Goal: Task Accomplishment & Management: Manage account settings

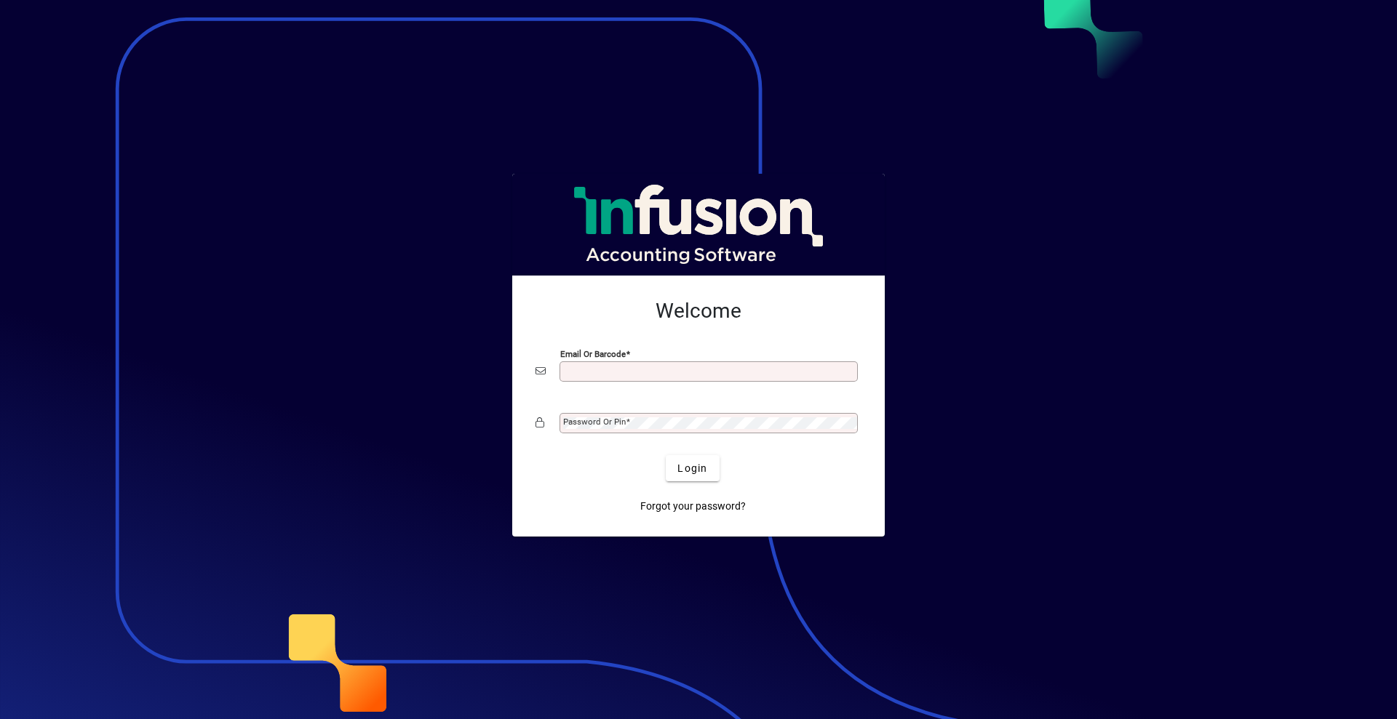
click at [1093, 8] on div at bounding box center [698, 359] width 1397 height 719
type input "**********"
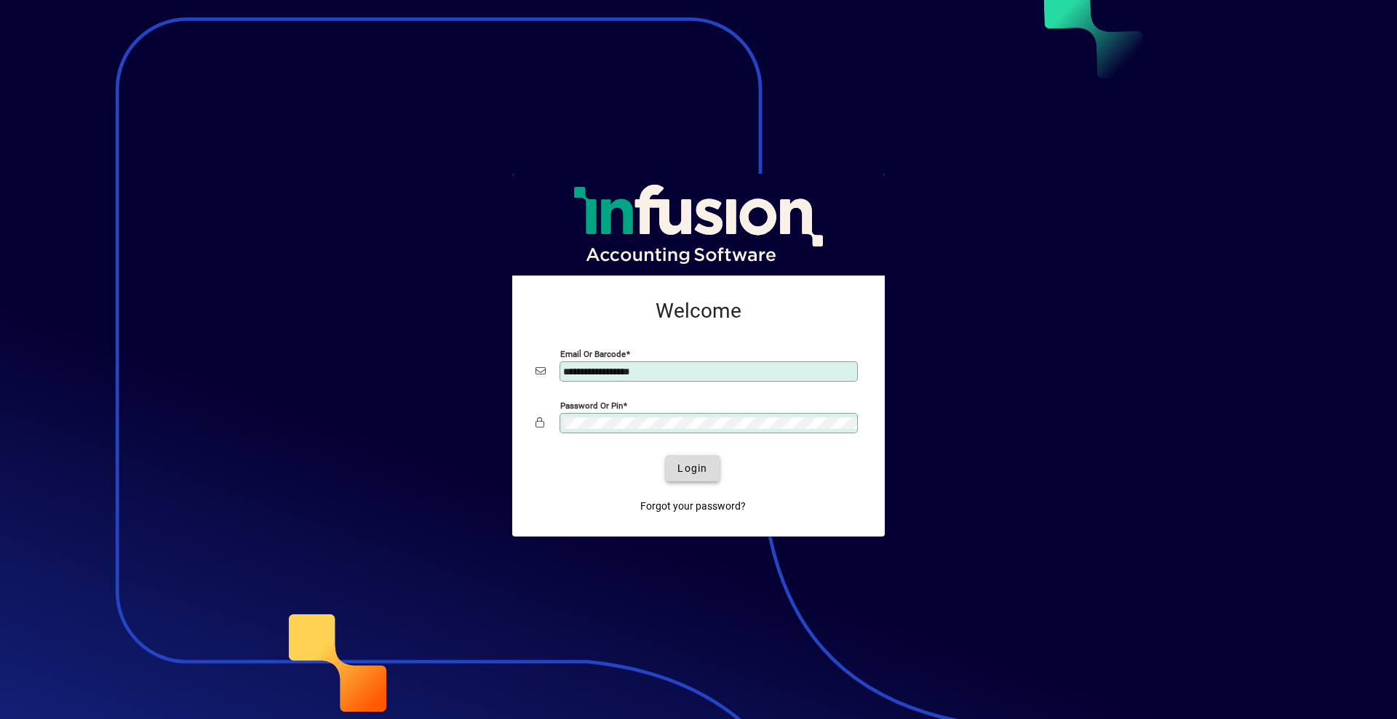
click at [676, 463] on span "submit" at bounding box center [692, 468] width 53 height 35
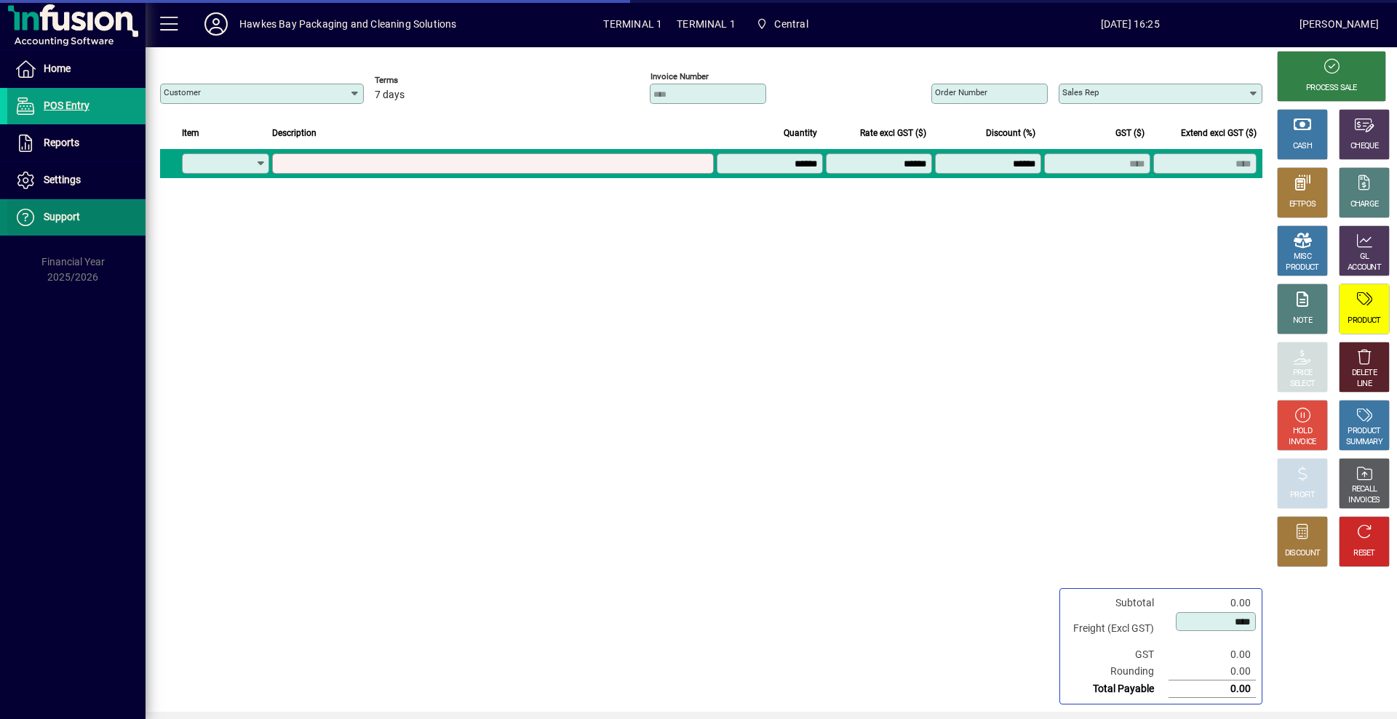
type input "**********"
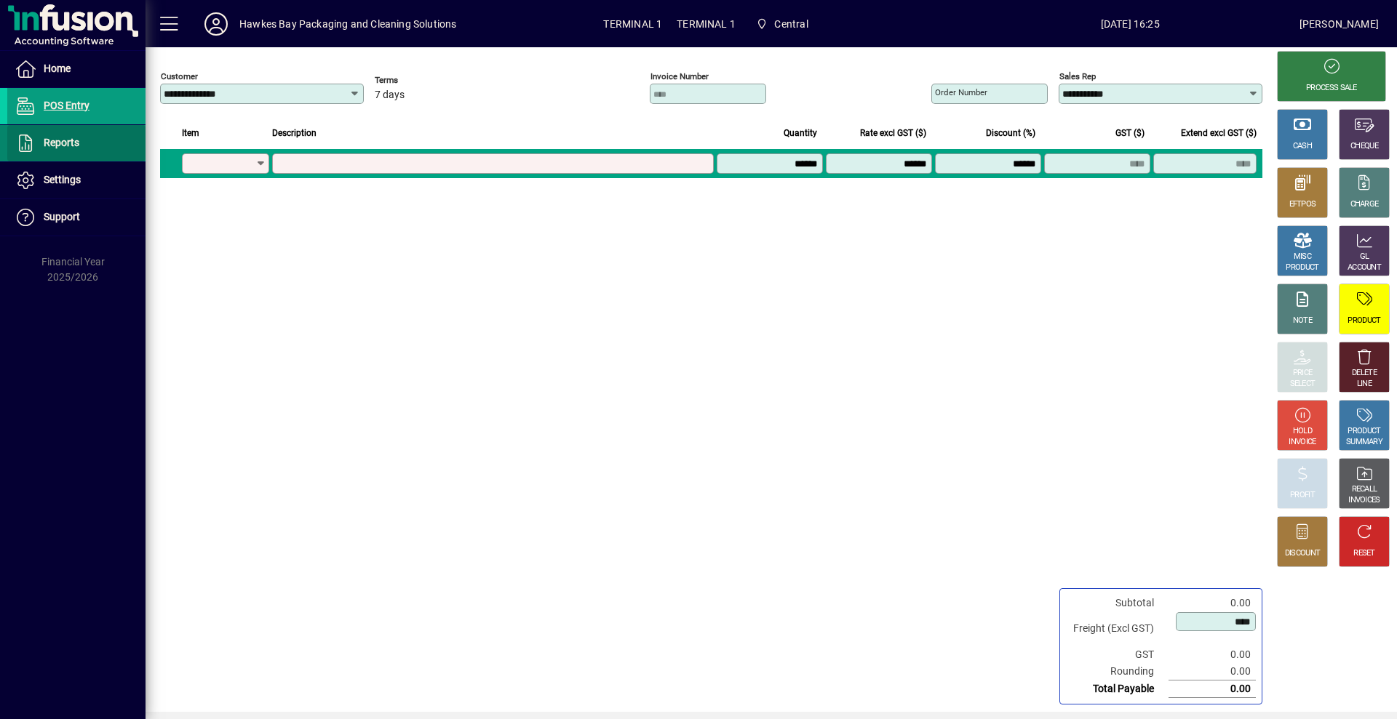
click at [69, 145] on span "Reports" at bounding box center [62, 143] width 36 height 12
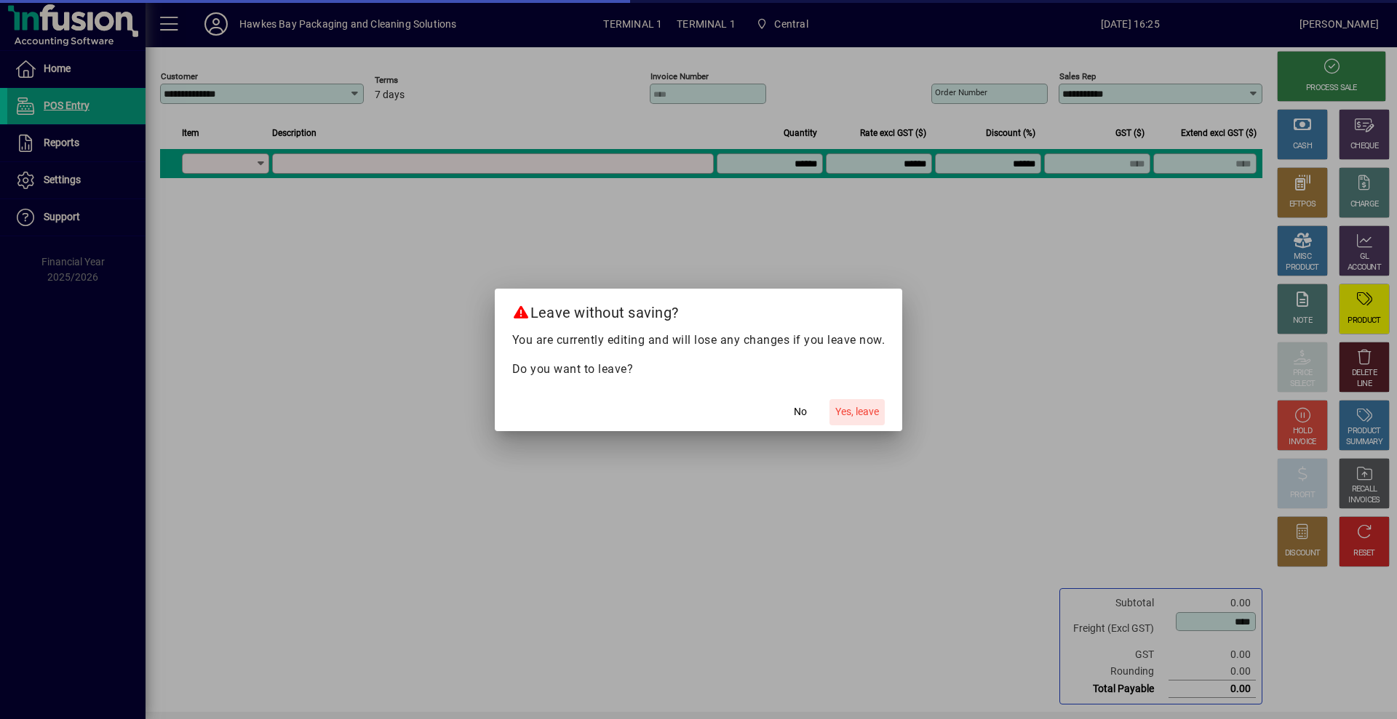
click at [850, 420] on span "button" at bounding box center [856, 412] width 55 height 35
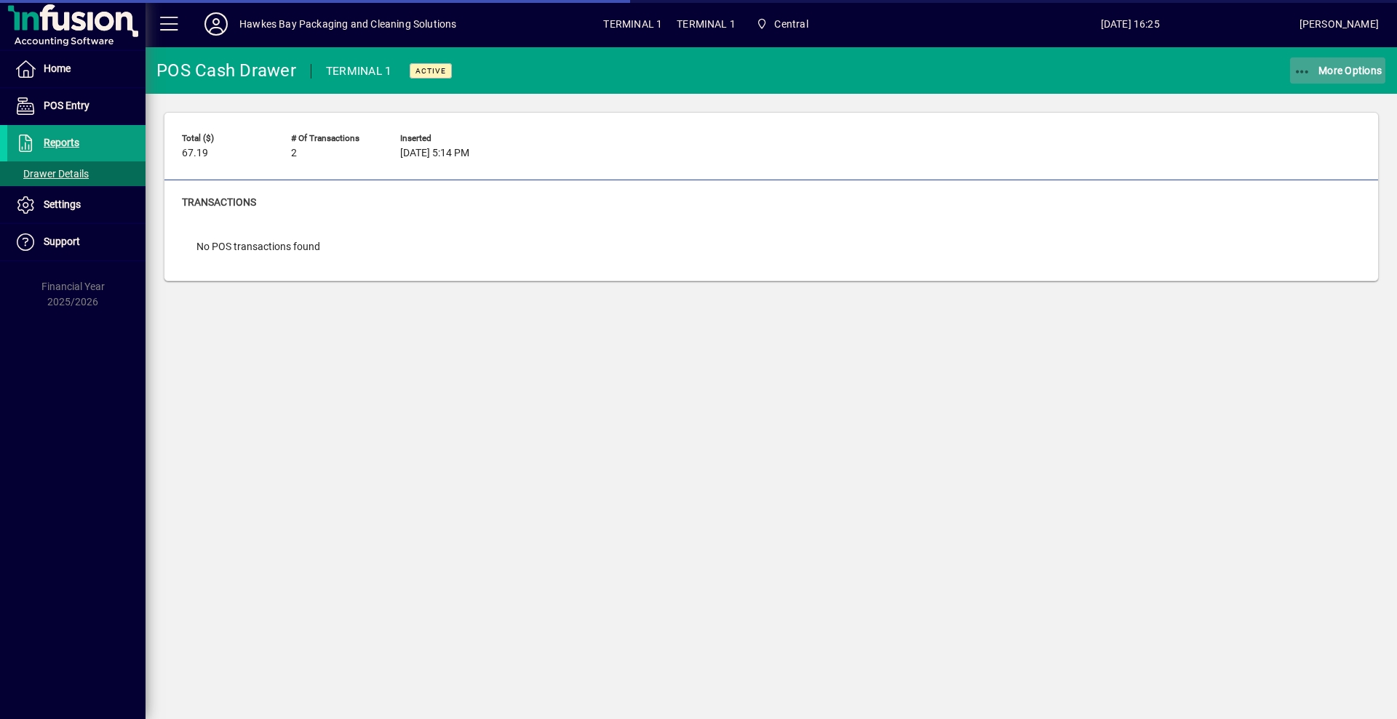
click at [1335, 68] on span "More Options" at bounding box center [1337, 71] width 89 height 12
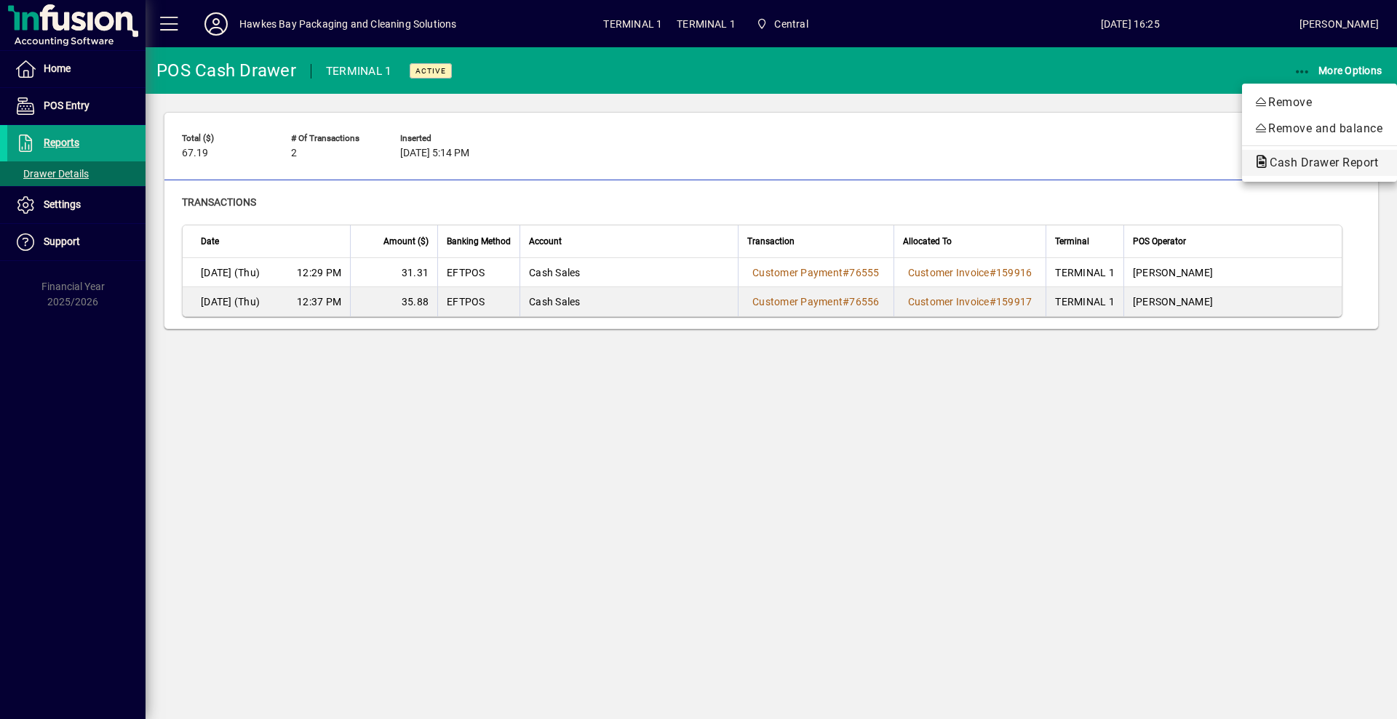
click at [1269, 161] on span "Cash Drawer Report" at bounding box center [1319, 163] width 132 height 14
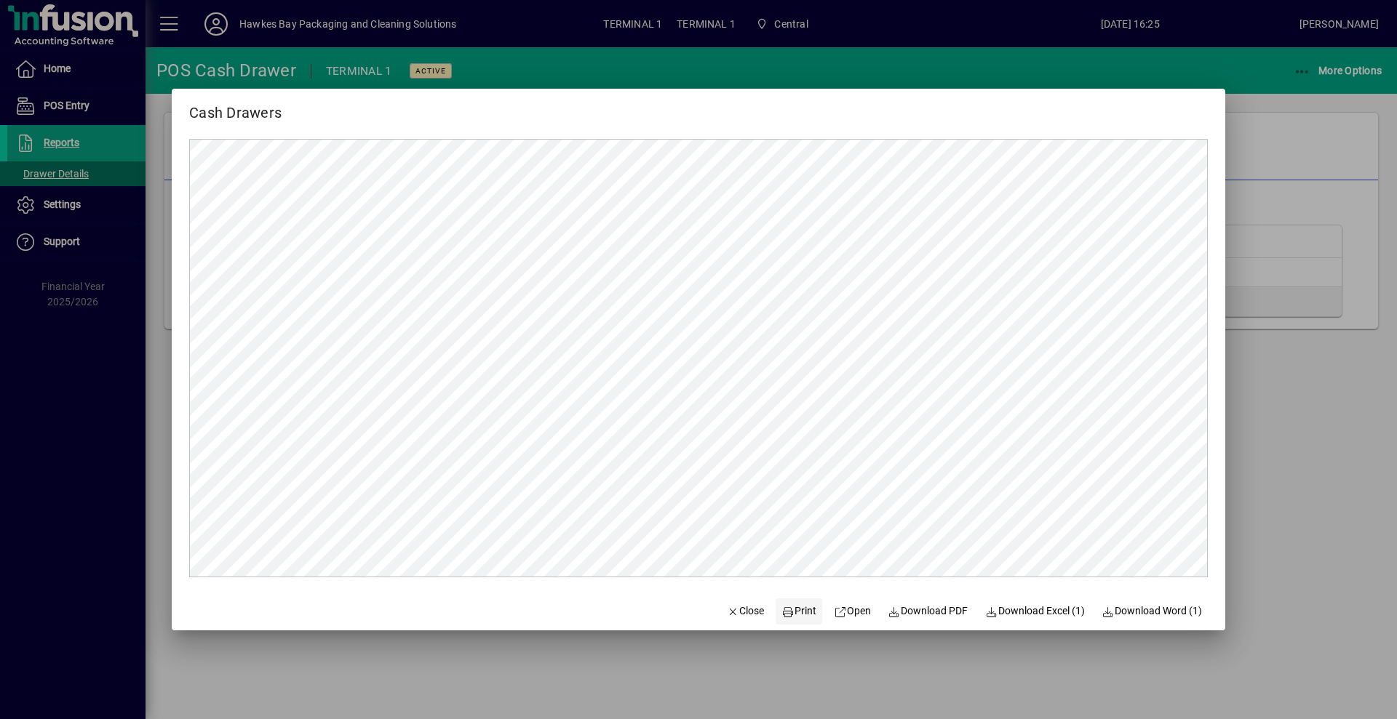
click at [786, 619] on span "Print" at bounding box center [798, 611] width 35 height 15
click at [727, 614] on icon "button" at bounding box center [733, 612] width 13 height 10
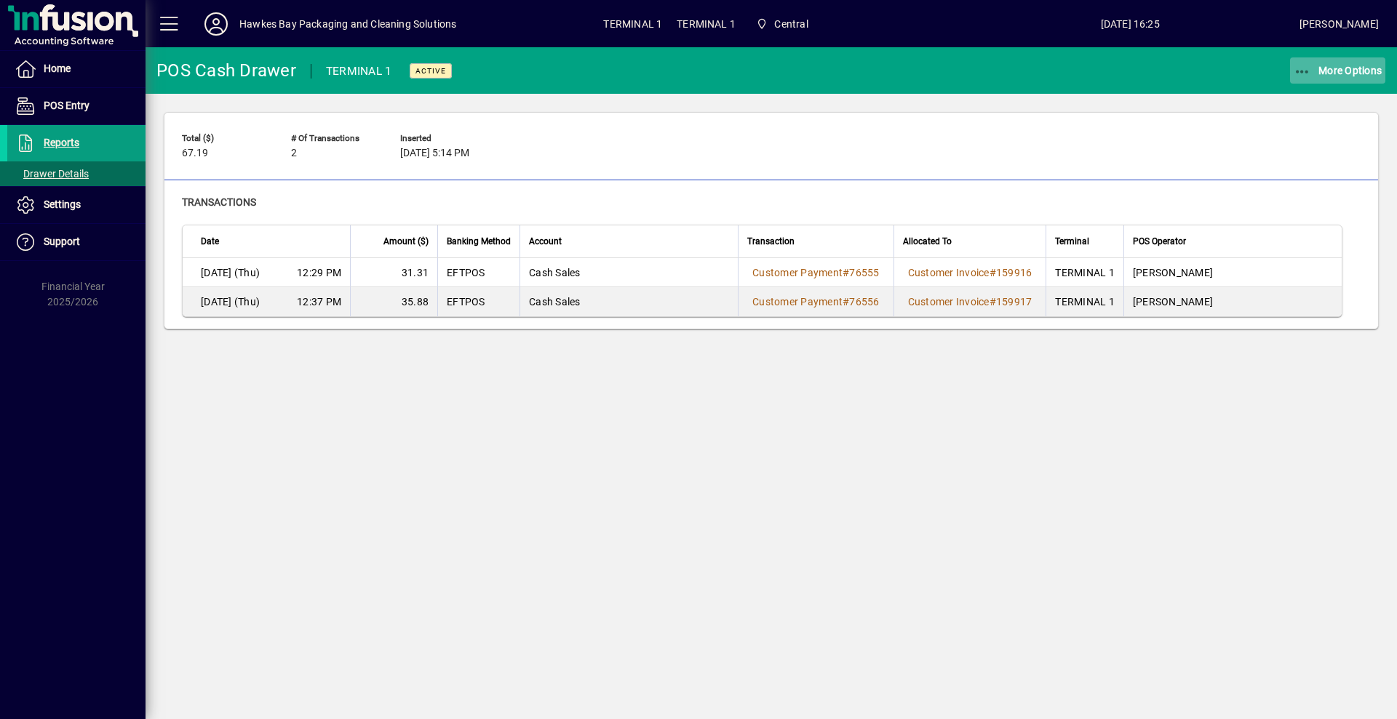
click at [1322, 75] on span "More Options" at bounding box center [1337, 71] width 89 height 12
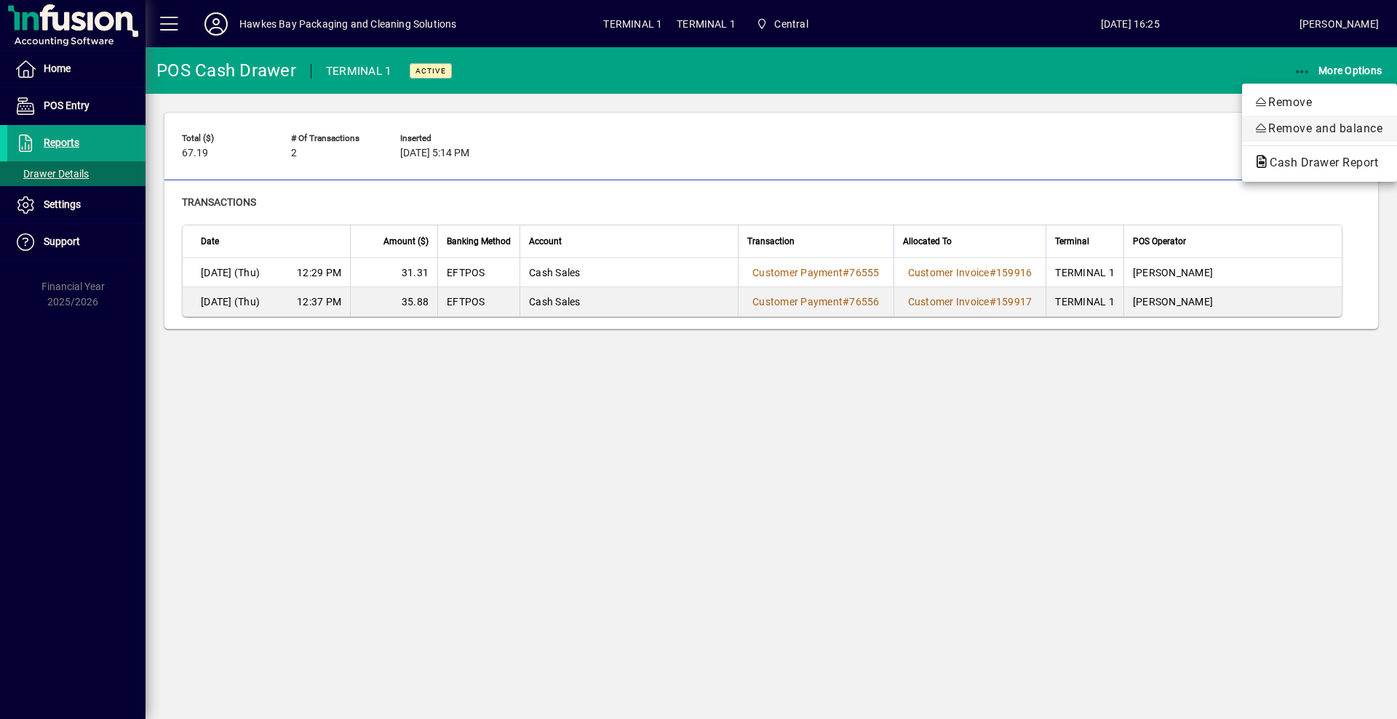
click at [1286, 132] on span "Remove and balance" at bounding box center [1319, 128] width 132 height 17
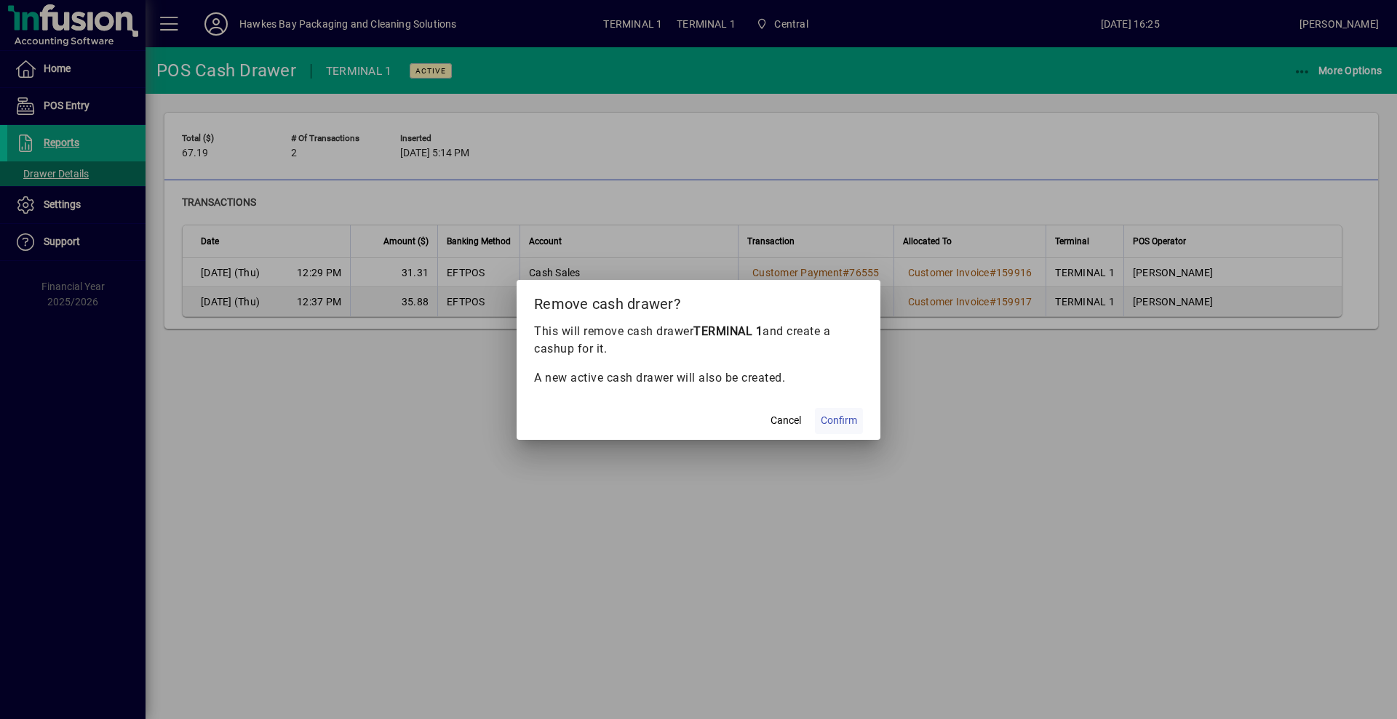
click at [832, 423] on span "Confirm" at bounding box center [838, 420] width 36 height 15
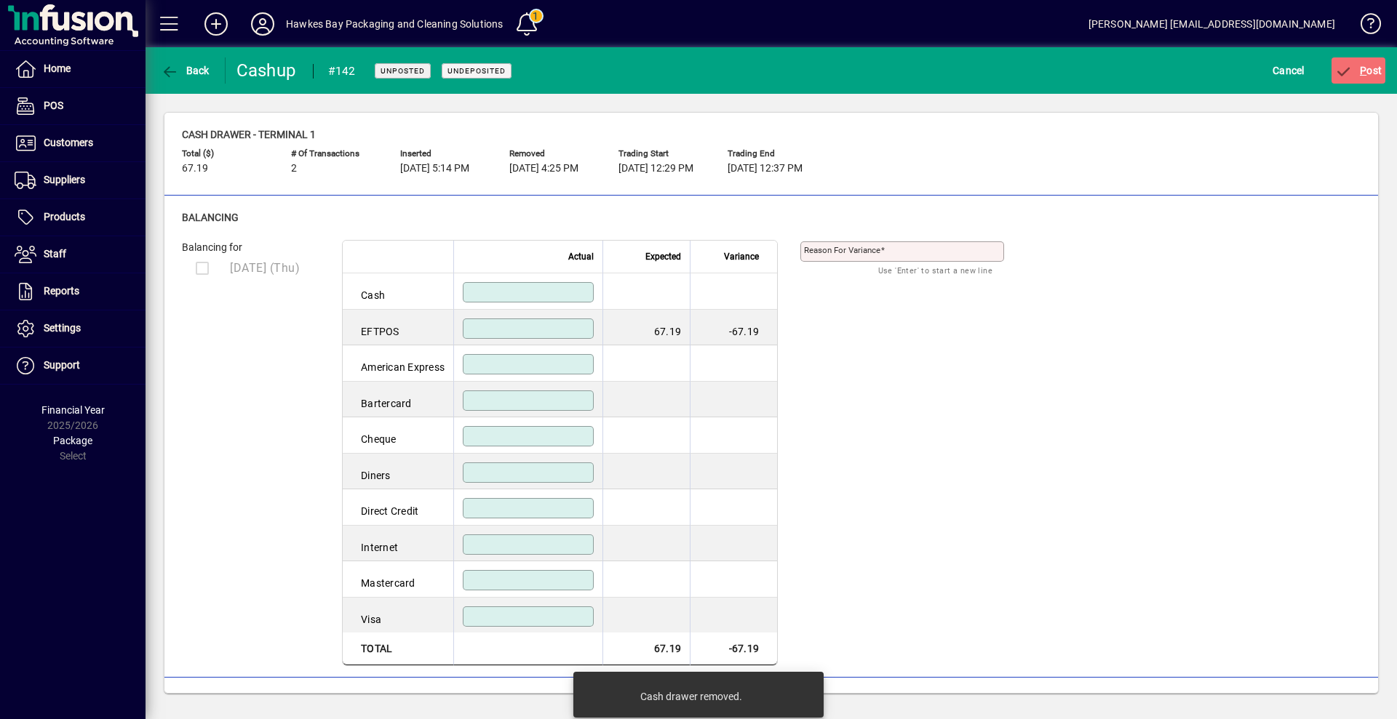
click at [510, 330] on input at bounding box center [529, 329] width 127 height 12
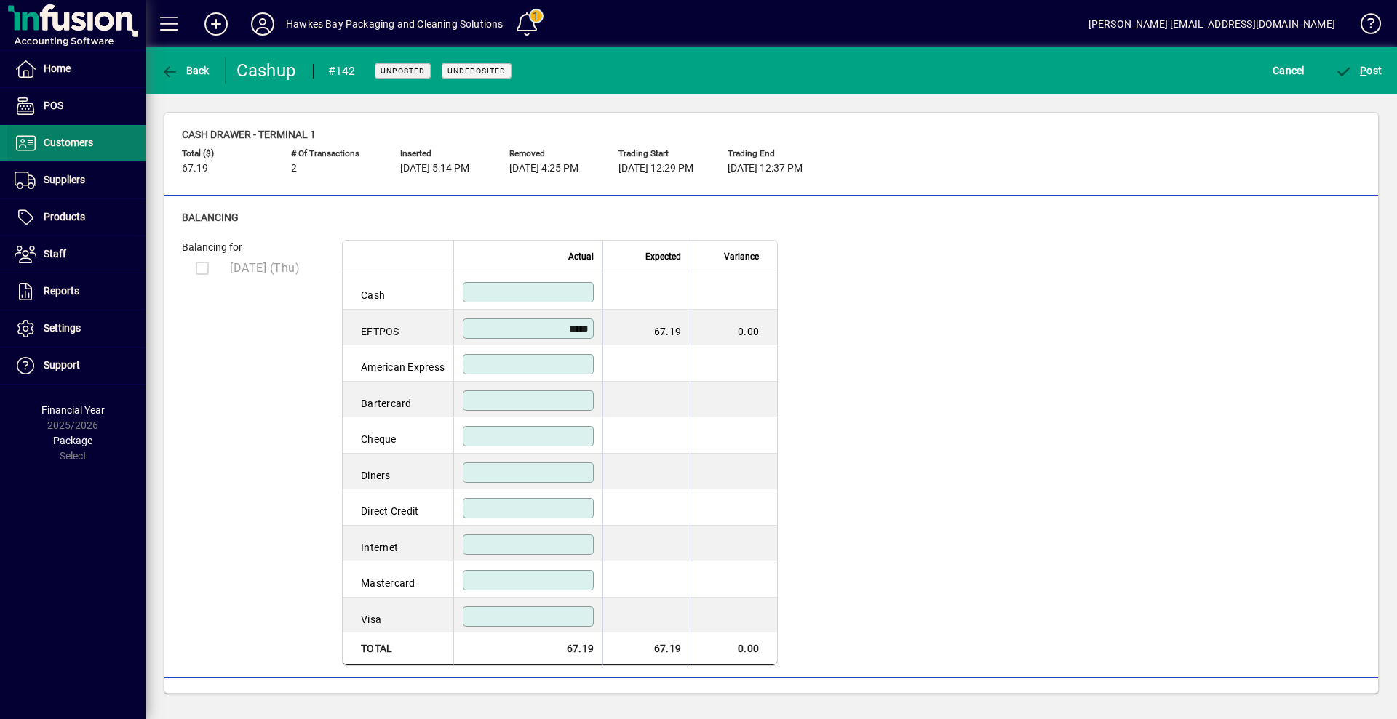
type input "*****"
click at [71, 140] on span "Customers" at bounding box center [68, 143] width 49 height 12
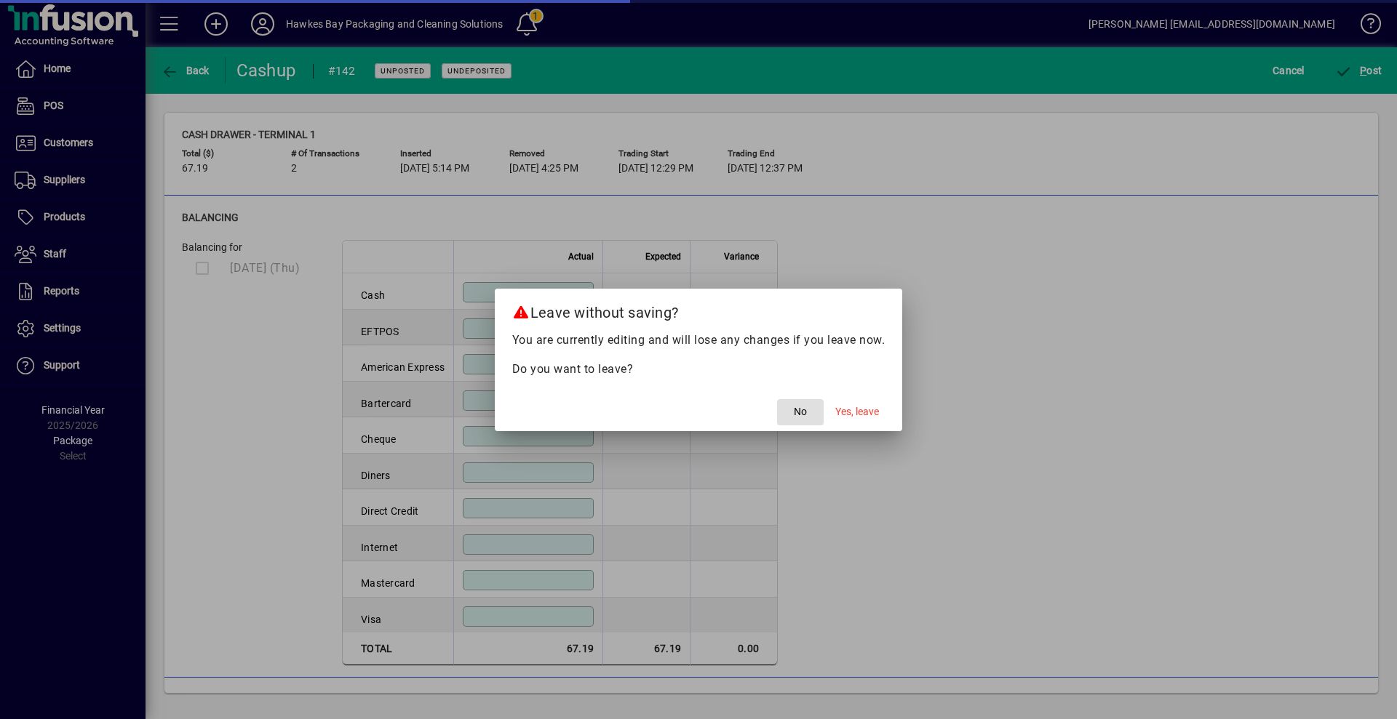
click at [797, 410] on span "No" at bounding box center [800, 411] width 13 height 15
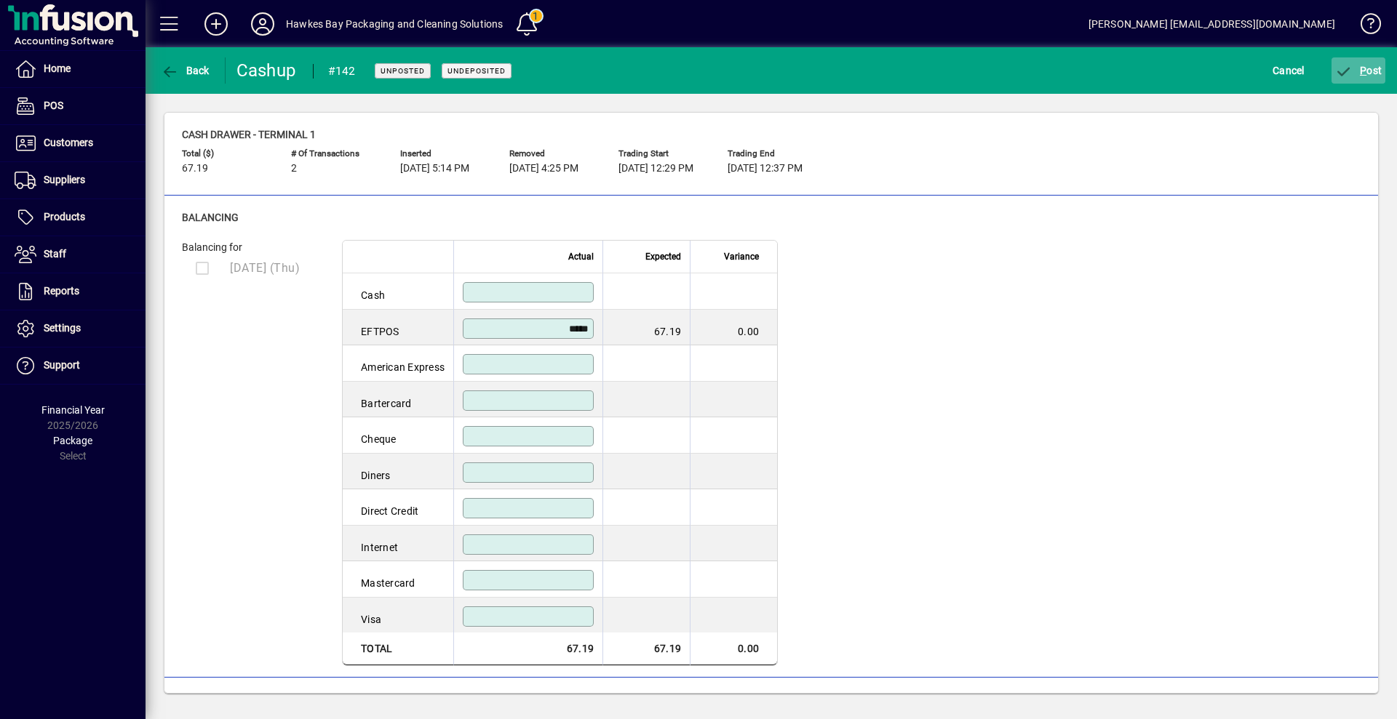
click at [1356, 73] on span "P ost" at bounding box center [1358, 71] width 47 height 12
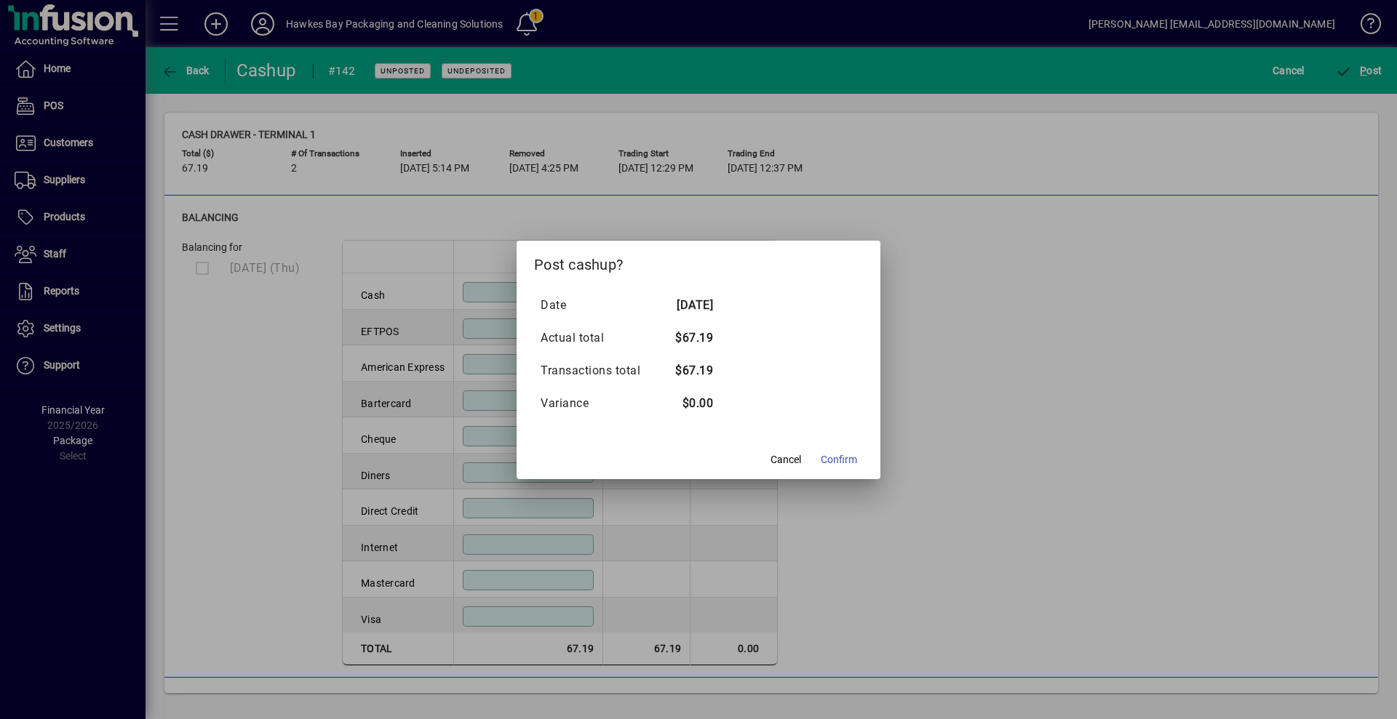
click at [842, 458] on span "Confirm" at bounding box center [838, 459] width 36 height 15
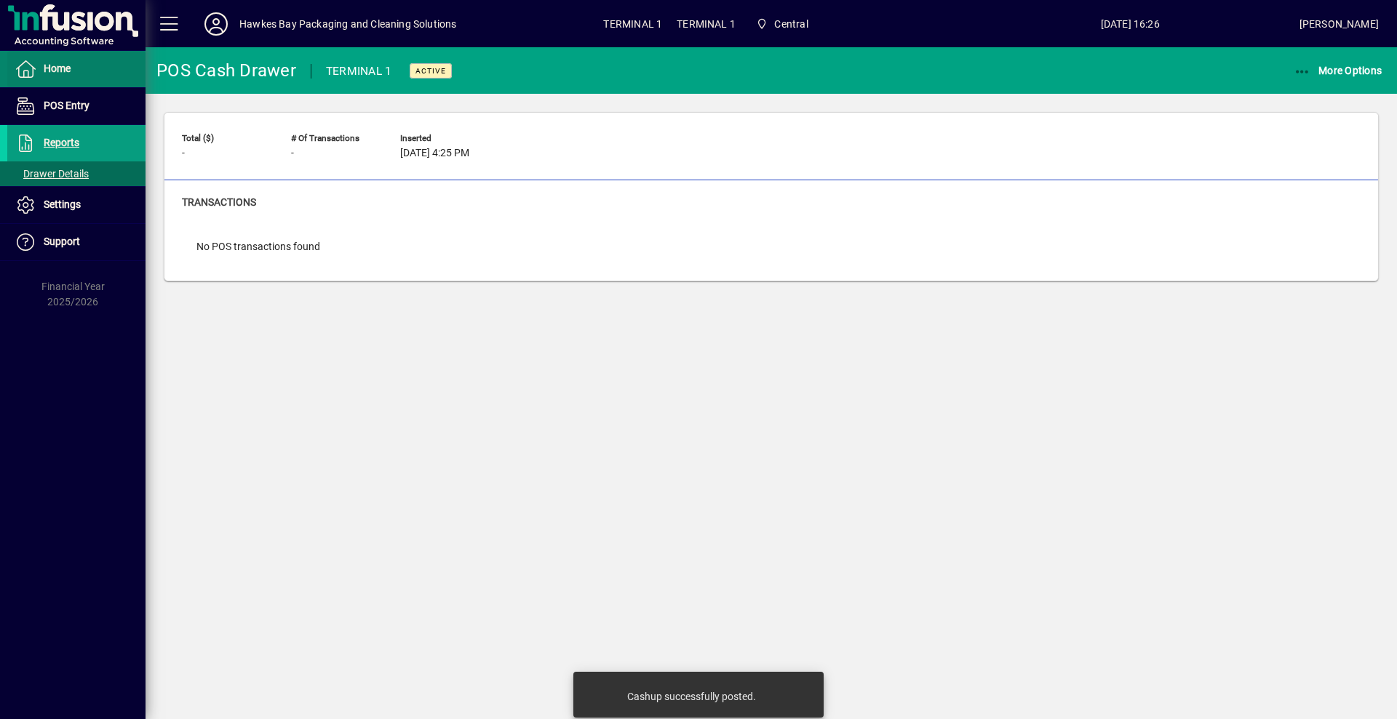
click at [63, 67] on span "Home" at bounding box center [57, 69] width 27 height 12
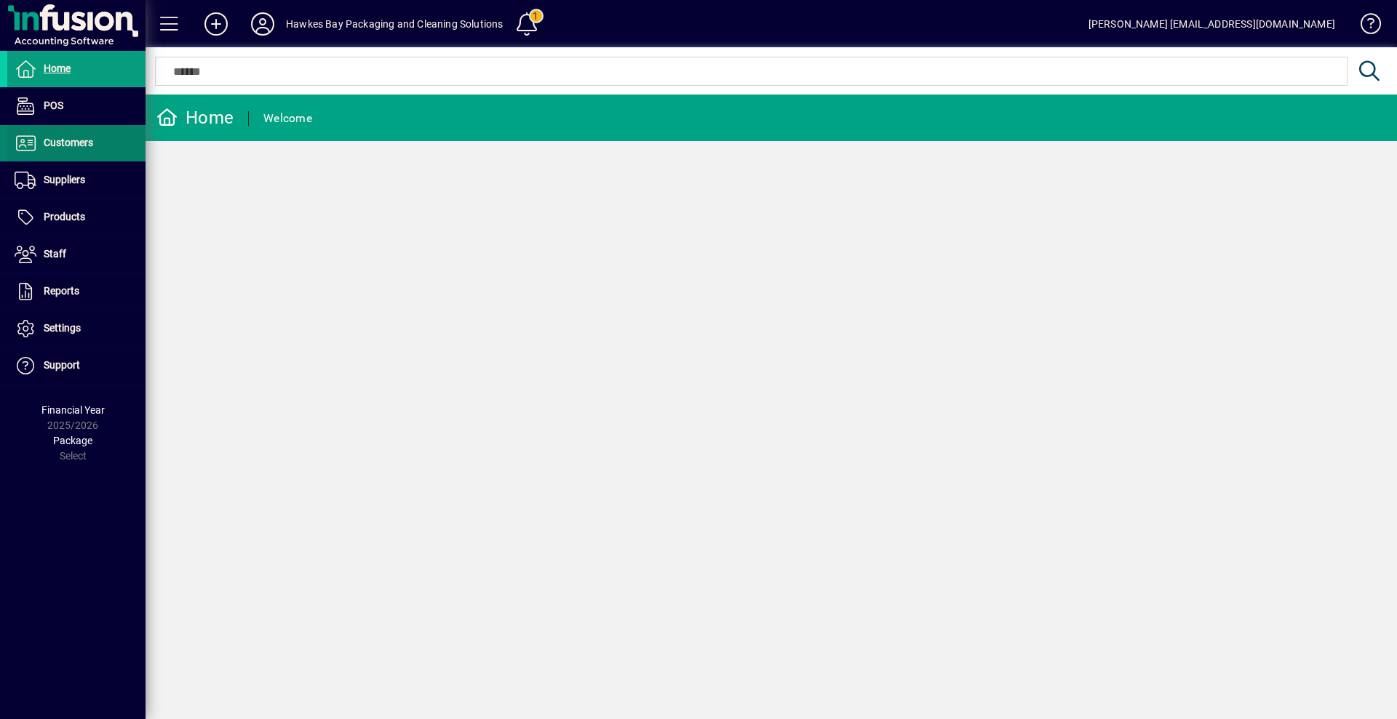
click at [69, 142] on span "Customers" at bounding box center [68, 143] width 49 height 12
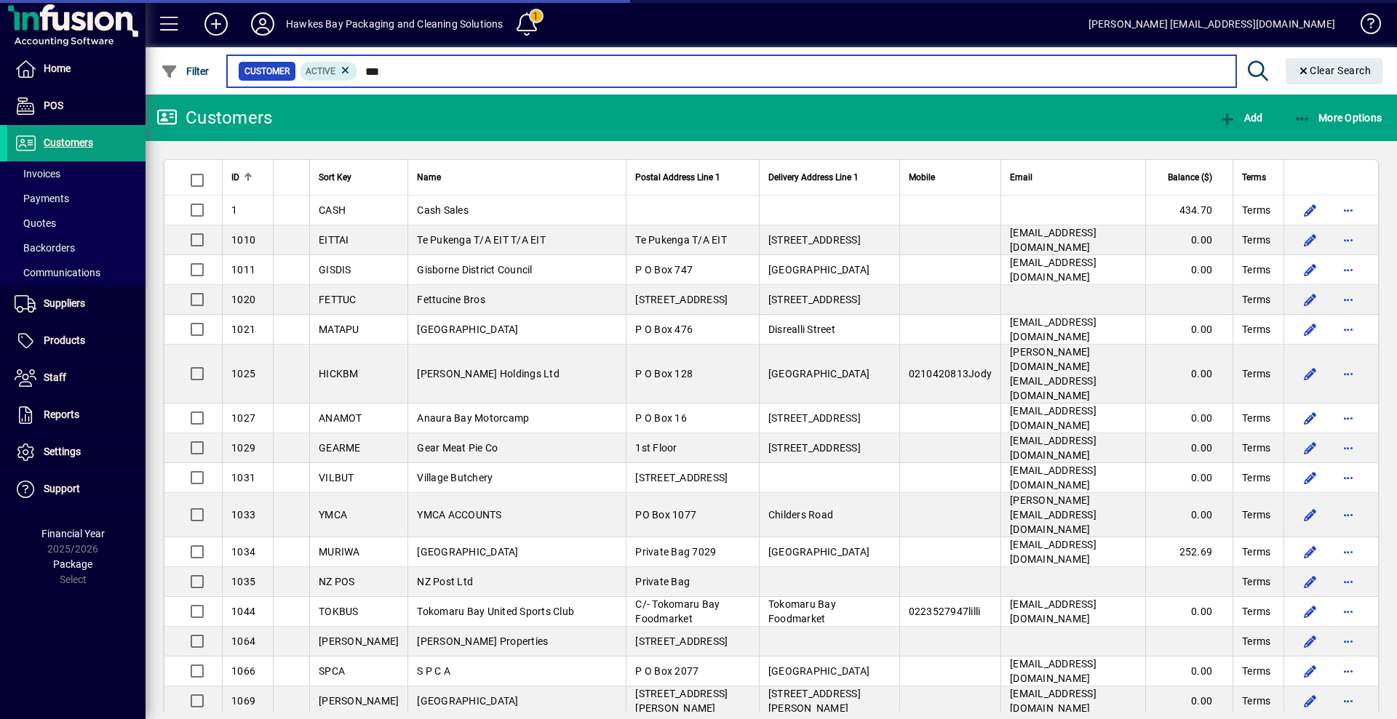
type input "****"
